Goal: Information Seeking & Learning: Find specific fact

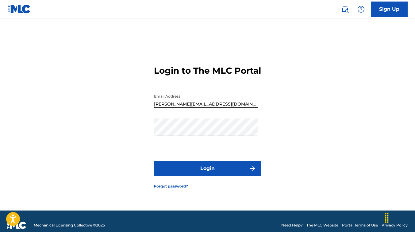
drag, startPoint x: 210, startPoint y: 108, endPoint x: 139, endPoint y: 110, distance: 70.9
click at [139, 110] on div "Login to The MLC Portal Email Address [PERSON_NAME][EMAIL_ADDRESS][DOMAIN_NAME]…" at bounding box center [207, 122] width 415 height 177
type input "[EMAIL_ADDRESS][DOMAIN_NAME]"
click at [154, 161] on button "Login" at bounding box center [207, 168] width 107 height 15
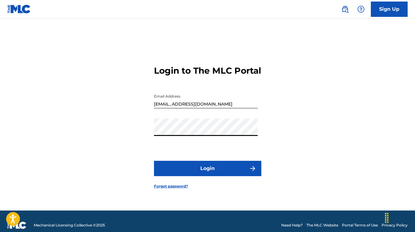
click at [178, 189] on link "Forgot password?" at bounding box center [171, 186] width 34 height 6
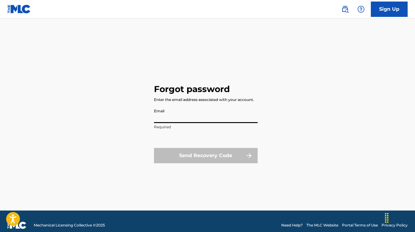
click at [178, 115] on input "Email" at bounding box center [206, 114] width 104 height 17
type input "[EMAIL_ADDRESS][DOMAIN_NAME]"
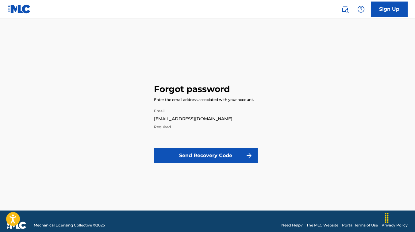
click at [194, 160] on button "Send Recovery Code" at bounding box center [206, 155] width 104 height 15
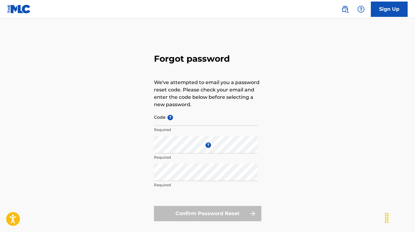
type input "[PERSON_NAME][EMAIL_ADDRESS][DOMAIN_NAME]"
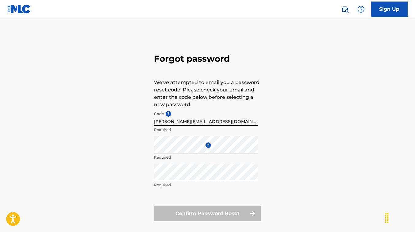
click at [211, 121] on input "[PERSON_NAME][EMAIL_ADDRESS][DOMAIN_NAME]" at bounding box center [206, 116] width 104 height 17
click at [295, 100] on div "Forgot password We've attempted to email you a password reset code. Please chec…" at bounding box center [207, 136] width 415 height 205
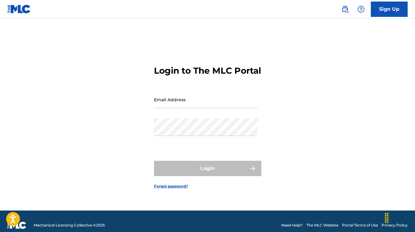
type input "[PERSON_NAME][EMAIL_ADDRESS][DOMAIN_NAME]"
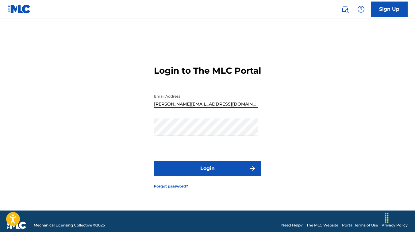
click at [160, 140] on form "Login to The MLC Portal Email Address [PERSON_NAME][EMAIL_ADDRESS][DOMAIN_NAME]…" at bounding box center [207, 122] width 107 height 177
drag, startPoint x: 206, startPoint y: 110, endPoint x: 146, endPoint y: 110, distance: 59.8
click at [146, 110] on div "Login to The MLC Portal Email Address [PERSON_NAME][EMAIL_ADDRESS][DOMAIN_NAME]…" at bounding box center [207, 122] width 415 height 177
click at [143, 145] on div "Login to The MLC Portal Email Address [EMAIL_ADDRESS][DOMAIN_NAME] Password Log…" at bounding box center [207, 122] width 415 height 177
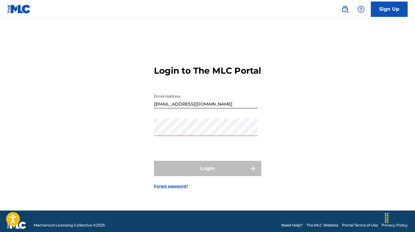
click at [134, 147] on div "Login to The MLC Portal Email Address [EMAIL_ADDRESS][DOMAIN_NAME] Password Log…" at bounding box center [207, 122] width 415 height 177
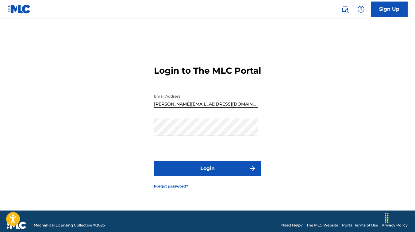
drag, startPoint x: 206, startPoint y: 111, endPoint x: 143, endPoint y: 139, distance: 69.1
click at [144, 139] on div "Login to The MLC Portal Email Address [PERSON_NAME][EMAIL_ADDRESS][DOMAIN_NAME]…" at bounding box center [207, 122] width 415 height 177
type input "h"
type input "[EMAIL_ADDRESS][DOMAIN_NAME]"
click at [148, 141] on div "Login to The MLC Portal Email Address [EMAIL_ADDRESS][DOMAIN_NAME] Password Log…" at bounding box center [207, 122] width 415 height 177
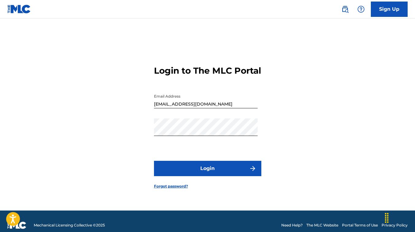
click at [116, 89] on div "Login to The MLC Portal Email Address [EMAIL_ADDRESS][DOMAIN_NAME] Password Log…" at bounding box center [207, 122] width 415 height 177
click at [138, 138] on div "Login to The MLC Portal Email Address [EMAIL_ADDRESS][DOMAIN_NAME] Password Log…" at bounding box center [207, 122] width 415 height 177
click at [172, 171] on button "Login" at bounding box center [207, 168] width 107 height 15
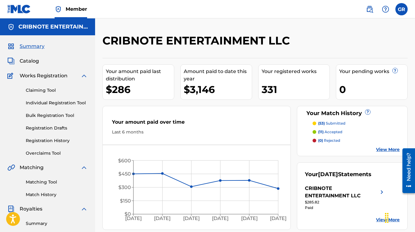
click at [28, 64] on span "Catalog" at bounding box center [29, 60] width 19 height 7
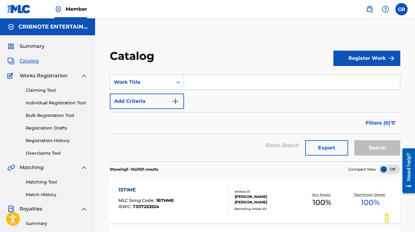
click at [203, 75] on input "Search Form" at bounding box center [292, 82] width 216 height 15
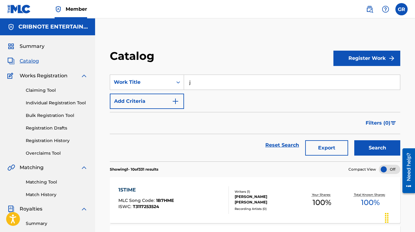
type input "j"
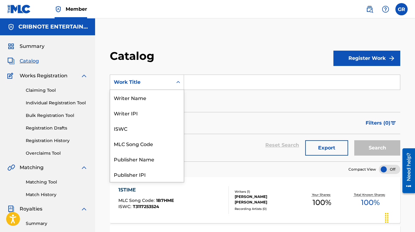
click at [178, 81] on icon "Search Form" at bounding box center [178, 82] width 6 height 6
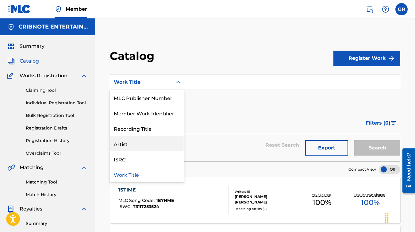
click at [147, 150] on div "Artist" at bounding box center [147, 143] width 74 height 15
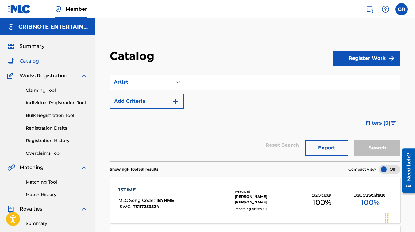
click at [204, 86] on input "Search Form" at bounding box center [292, 82] width 216 height 15
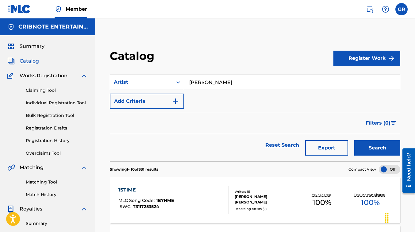
type input "[PERSON_NAME]"
click at [354, 140] on button "Search" at bounding box center [377, 147] width 46 height 15
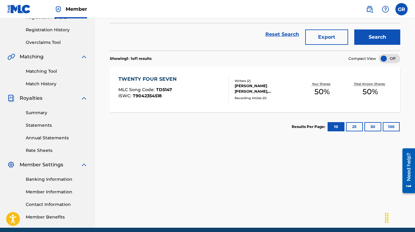
scroll to position [111, 0]
click at [149, 93] on div "MLC Song Code : TD5147" at bounding box center [148, 90] width 61 height 6
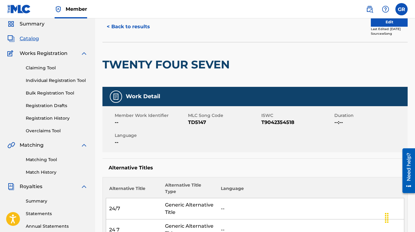
scroll to position [22, 0]
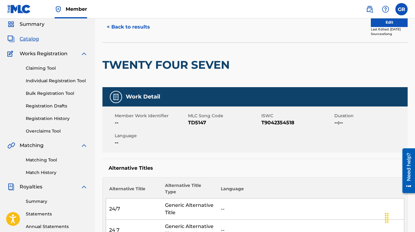
click at [116, 26] on button "< Back to results" at bounding box center [128, 26] width 52 height 15
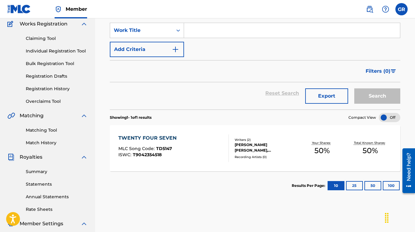
scroll to position [51, 0]
click at [149, 152] on div "MLC Song Code : TD5147" at bounding box center [148, 150] width 61 height 6
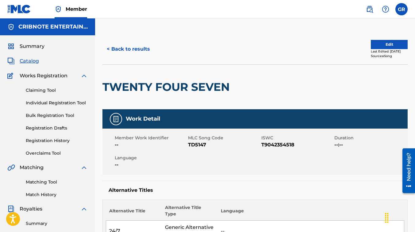
click at [127, 51] on button "< Back to results" at bounding box center [128, 48] width 52 height 15
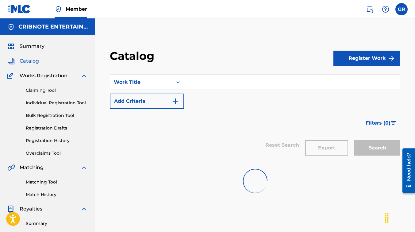
scroll to position [51, 0]
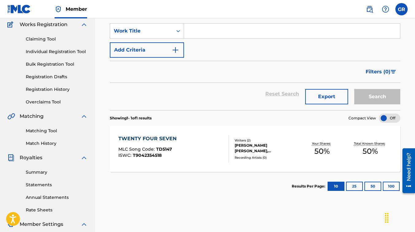
click at [193, 34] on input "Search Form" at bounding box center [292, 31] width 216 height 15
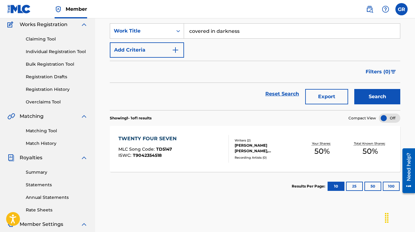
click at [354, 89] on button "Search" at bounding box center [377, 96] width 46 height 15
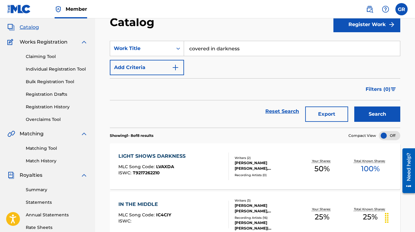
scroll to position [0, 0]
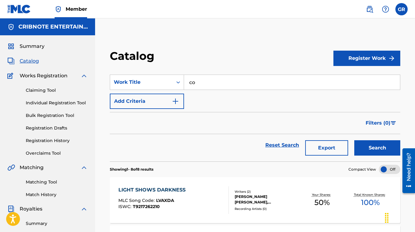
type input "c"
type input "lets go back"
click at [354, 140] on button "Search" at bounding box center [377, 147] width 46 height 15
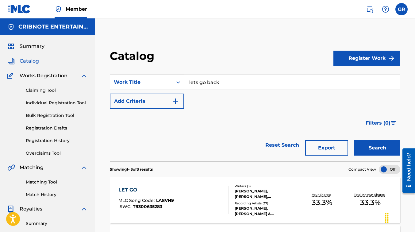
drag, startPoint x: 218, startPoint y: 82, endPoint x: 175, endPoint y: 88, distance: 44.0
click at [175, 88] on div "SearchWithCriteria707c5162-c0fb-4403-9ed0-a149c0a646b8 Work Title lets go back" at bounding box center [255, 82] width 291 height 15
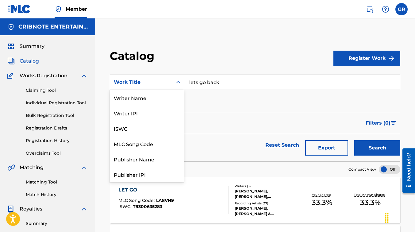
click at [168, 84] on div "Work Title" at bounding box center [141, 82] width 55 height 7
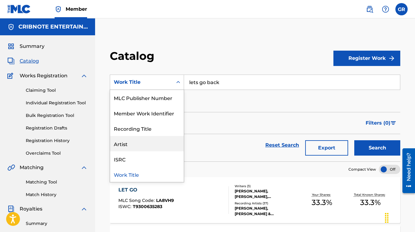
click at [149, 142] on div "Artist" at bounding box center [147, 143] width 74 height 15
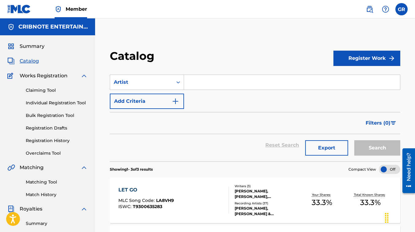
click at [219, 77] on input "Search Form" at bounding box center [292, 82] width 216 height 15
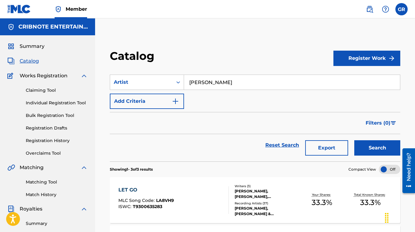
type input "[PERSON_NAME]"
click at [354, 140] on button "Search" at bounding box center [377, 147] width 46 height 15
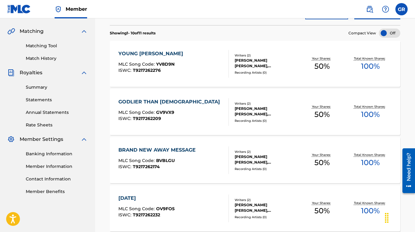
scroll to position [134, 0]
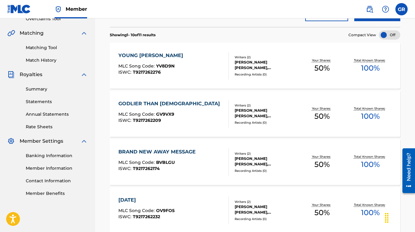
click at [253, 115] on div "[PERSON_NAME] [PERSON_NAME], [PERSON_NAME] [PERSON_NAME]" at bounding box center [266, 113] width 63 height 11
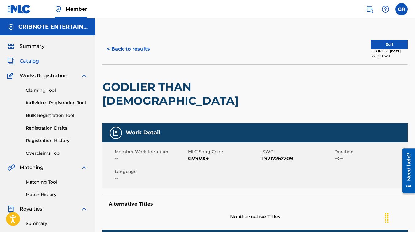
click at [122, 47] on button "< Back to results" at bounding box center [128, 48] width 52 height 15
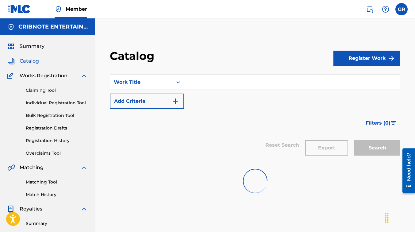
scroll to position [134, 0]
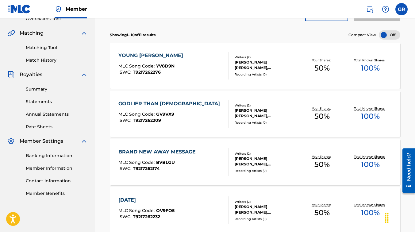
click at [177, 63] on div "YOUNG [PERSON_NAME] MLC Song Code : YV8D9N ISWC : T9217262276" at bounding box center [173, 66] width 110 height 28
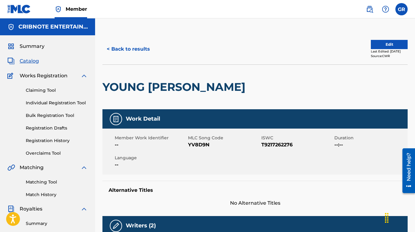
click at [123, 49] on button "< Back to results" at bounding box center [128, 48] width 52 height 15
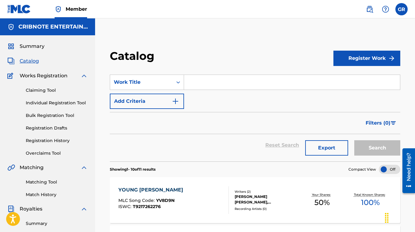
click at [192, 87] on input "Search Form" at bounding box center [292, 82] width 216 height 15
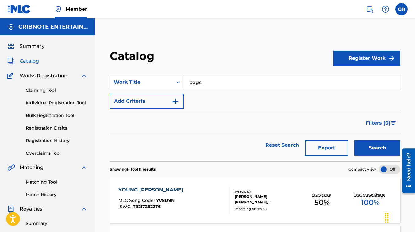
type input "bags"
click at [354, 140] on button "Search" at bounding box center [377, 147] width 46 height 15
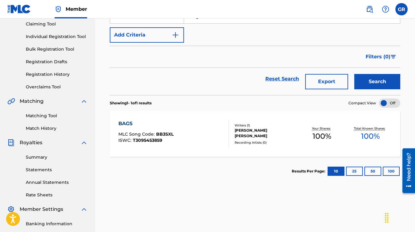
scroll to position [66, 0]
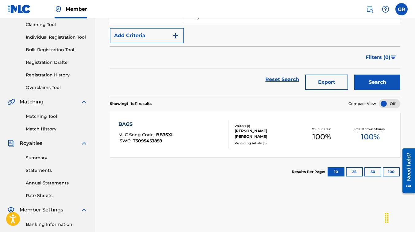
click at [267, 141] on div "Recording Artists ( 0 )" at bounding box center [266, 143] width 63 height 5
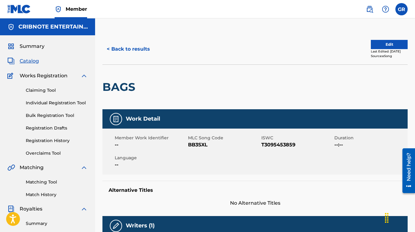
click at [142, 48] on button "< Back to results" at bounding box center [128, 48] width 52 height 15
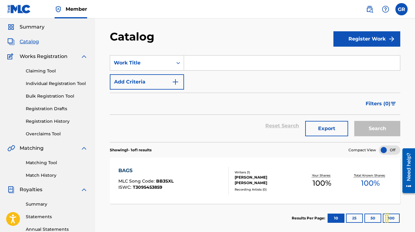
scroll to position [20, 0]
click at [208, 57] on input "Search Form" at bounding box center [292, 62] width 216 height 15
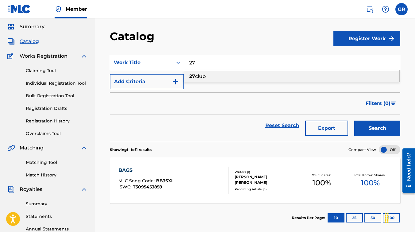
click at [210, 72] on div "27 club" at bounding box center [291, 76] width 215 height 11
type input "27 club"
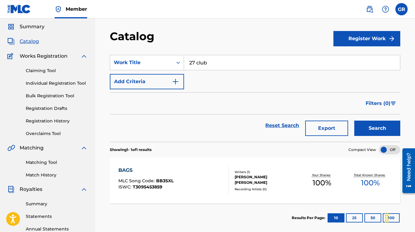
click at [377, 129] on button "Search" at bounding box center [377, 128] width 46 height 15
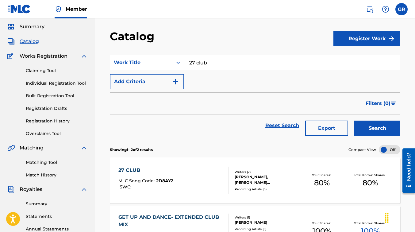
click at [187, 174] on div "27 CLUB MLC Song Code : 2D8AY2 ISWC :" at bounding box center [173, 181] width 110 height 28
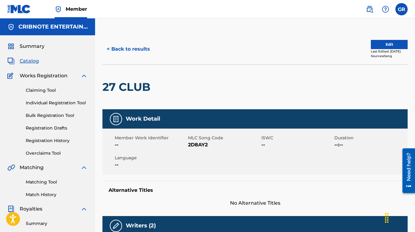
click at [139, 48] on button "< Back to results" at bounding box center [128, 48] width 52 height 15
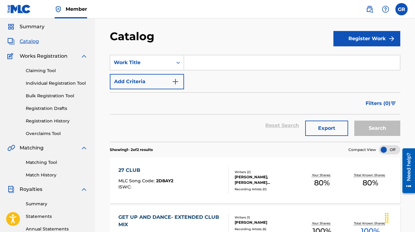
click at [212, 61] on input "Search Form" at bounding box center [292, 62] width 216 height 15
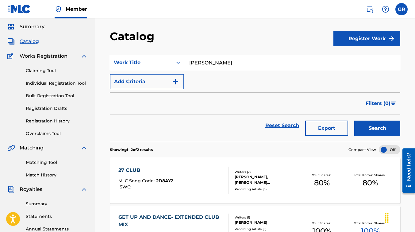
type input "[PERSON_NAME]"
click at [354, 121] on button "Search" at bounding box center [377, 128] width 46 height 15
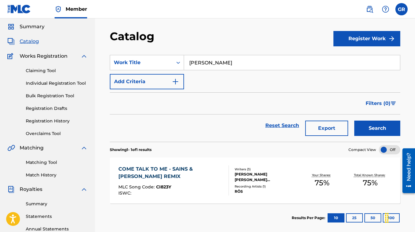
click at [228, 171] on div at bounding box center [226, 180] width 5 height 30
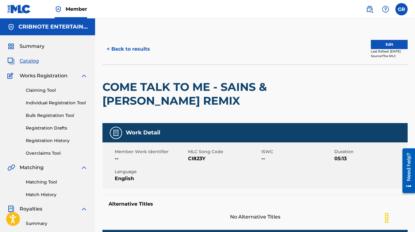
click at [121, 52] on button "< Back to results" at bounding box center [128, 48] width 52 height 15
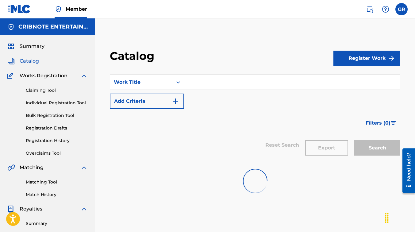
scroll to position [20, 0]
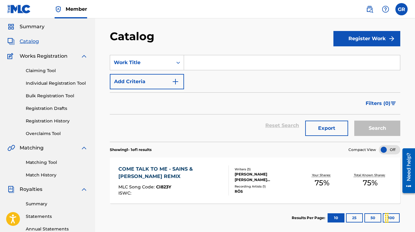
click at [253, 61] on input "Search Form" at bounding box center [292, 62] width 216 height 15
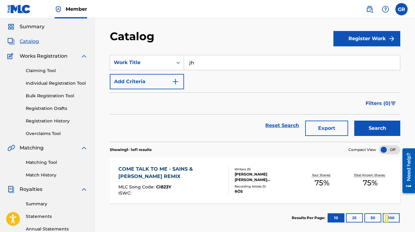
type input "j"
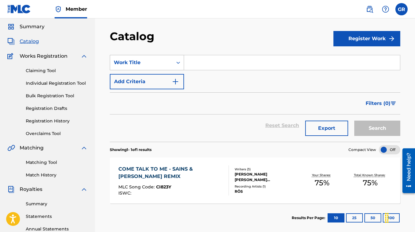
click at [178, 67] on div "Search Form" at bounding box center [178, 62] width 11 height 11
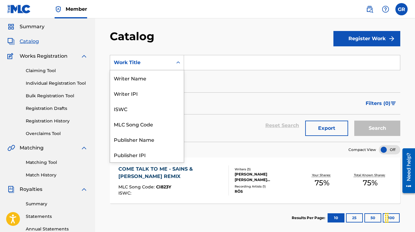
scroll to position [92, 0]
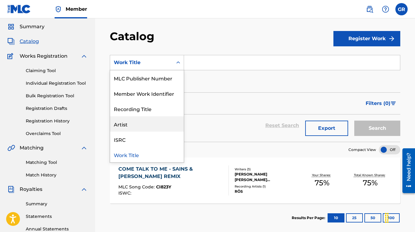
click at [161, 124] on div "Artist" at bounding box center [147, 123] width 74 height 15
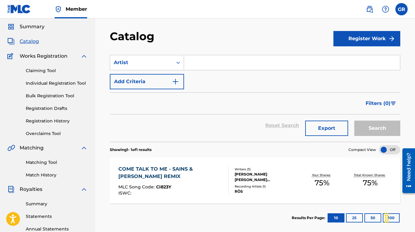
click at [197, 65] on input "Search Form" at bounding box center [292, 62] width 216 height 15
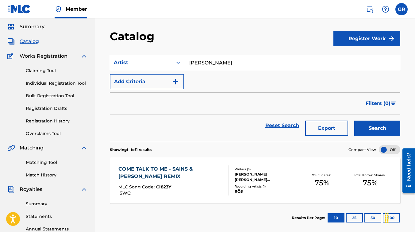
type input "[PERSON_NAME]"
click at [354, 121] on button "Search" at bounding box center [377, 128] width 46 height 15
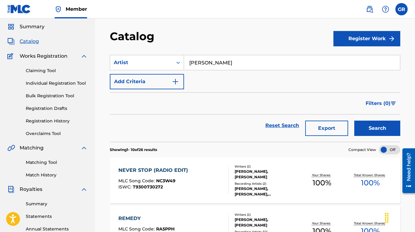
click at [281, 174] on div "[PERSON_NAME], [PERSON_NAME]" at bounding box center [266, 174] width 63 height 11
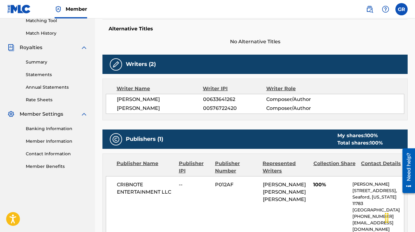
scroll to position [162, 0]
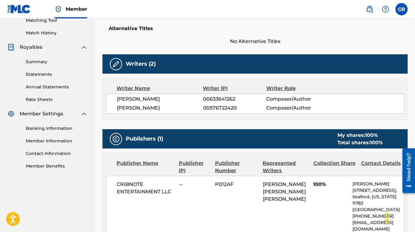
drag, startPoint x: 117, startPoint y: 107, endPoint x: 184, endPoint y: 110, distance: 67.6
click at [184, 110] on span "[PERSON_NAME]" at bounding box center [160, 107] width 86 height 7
copy span "[PERSON_NAME]"
